Goal: Task Accomplishment & Management: Use online tool/utility

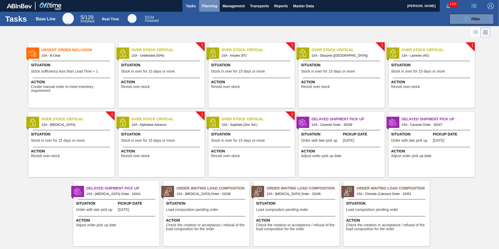
click at [206, 7] on span "Planning" at bounding box center [209, 6] width 15 height 6
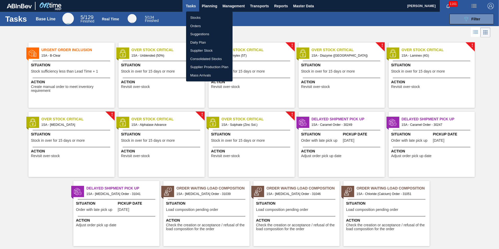
click at [201, 19] on li "Stocks" at bounding box center [209, 18] width 46 height 8
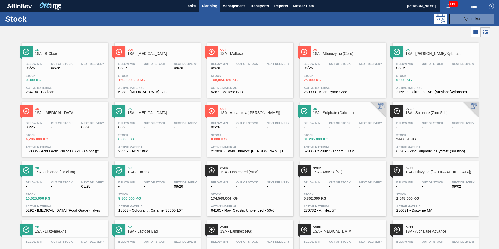
click at [154, 56] on div "Out 1SA - [MEDICAL_DATA]" at bounding box center [163, 52] width 70 height 12
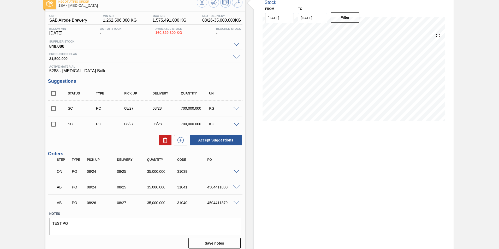
scroll to position [35, 0]
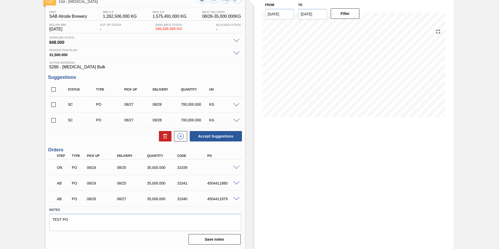
click at [236, 183] on span at bounding box center [236, 183] width 6 height 4
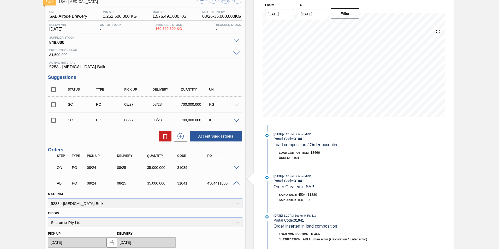
scroll to position [0, 0]
click at [236, 181] on span at bounding box center [236, 183] width 6 height 4
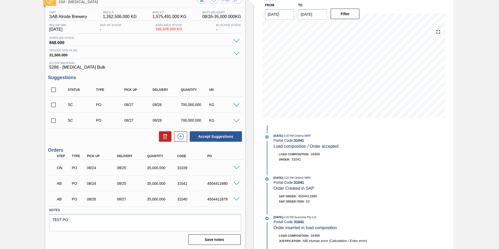
scroll to position [35, 0]
drag, startPoint x: 226, startPoint y: 183, endPoint x: 206, endPoint y: 182, distance: 20.1
click at [206, 182] on div "4504411880" at bounding box center [223, 183] width 34 height 4
copy div "4504411880"
